Goal: Transaction & Acquisition: Purchase product/service

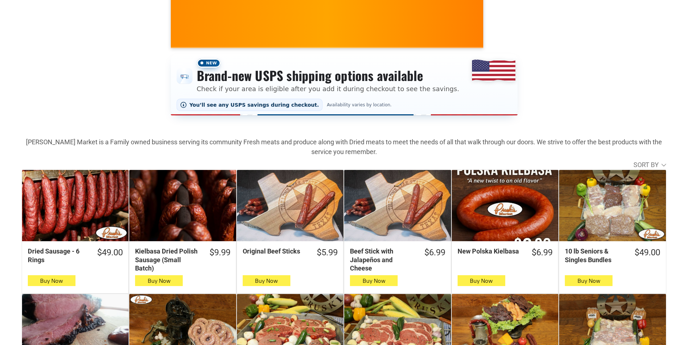
scroll to position [108, 0]
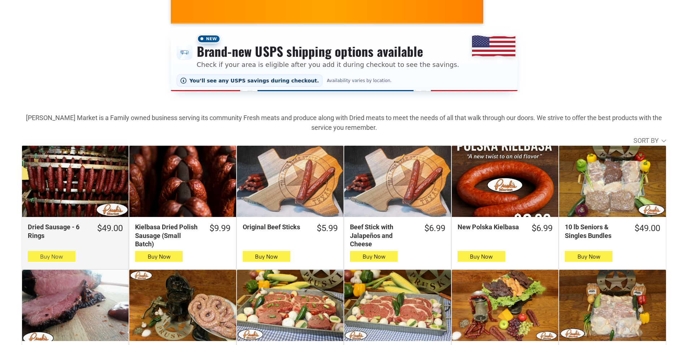
click at [47, 256] on span "button" at bounding box center [51, 256] width 10 height 10
click at [52, 258] on icon "button" at bounding box center [52, 256] width 8 height 9
click at [61, 260] on span "Buy Now" at bounding box center [51, 256] width 23 height 7
